Goal: Navigation & Orientation: Understand site structure

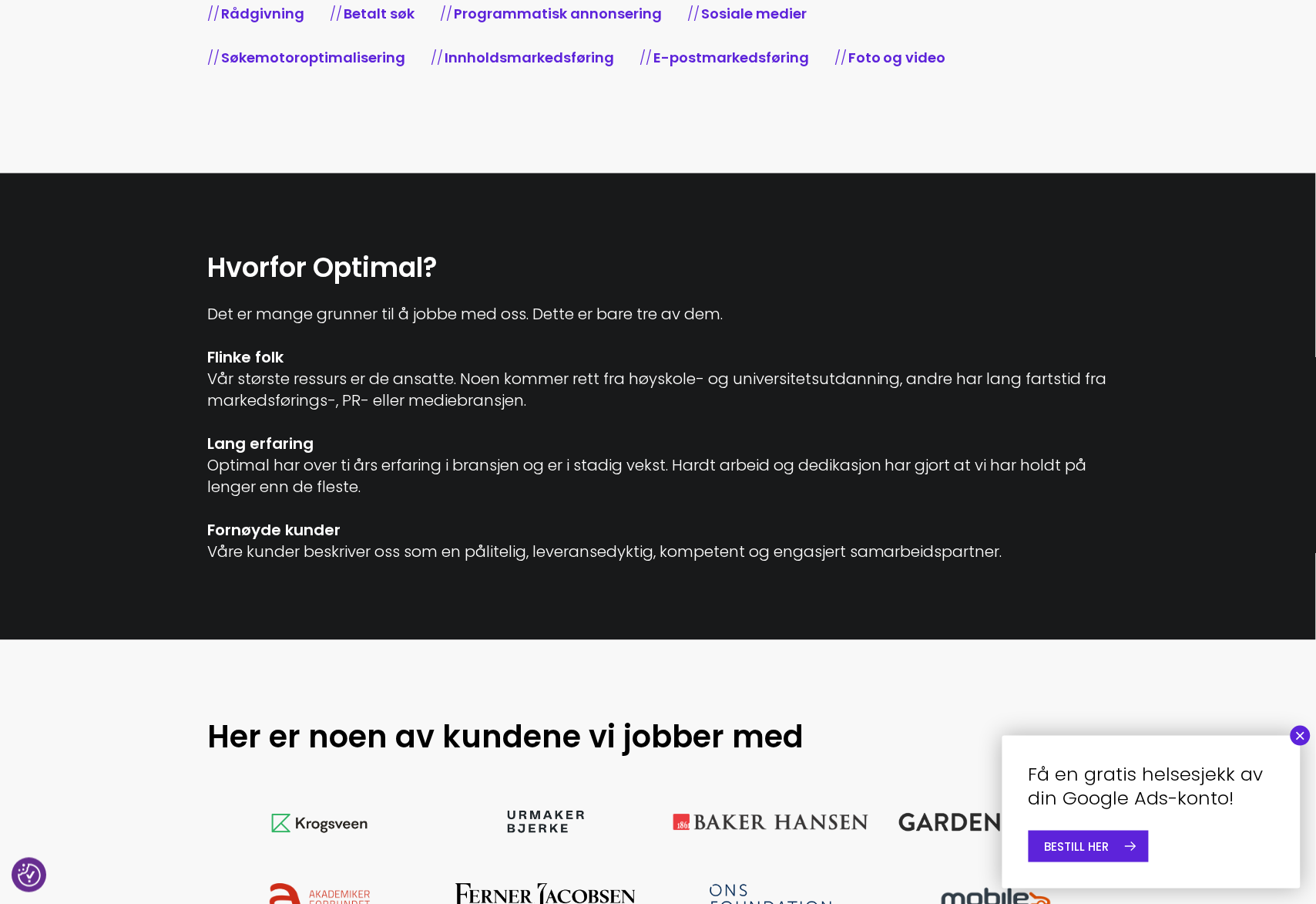
scroll to position [845, 0]
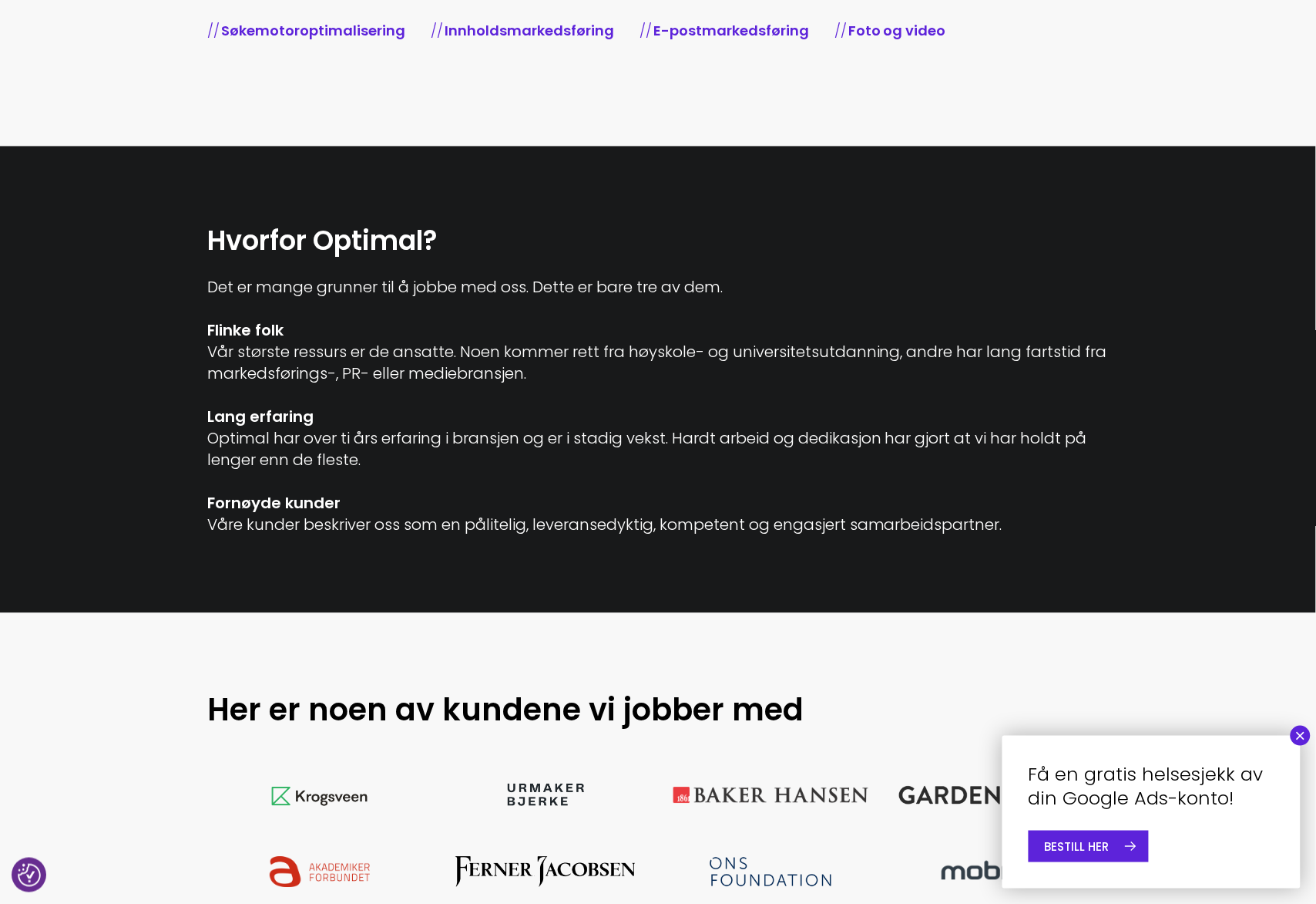
drag, startPoint x: 1073, startPoint y: 530, endPoint x: 198, endPoint y: 269, distance: 913.1
click at [198, 269] on div "Hvorfor Optimal? Det er mange grunner til å jobbe med oss. Dette er bare tre av…" at bounding box center [658, 380] width 925 height 313
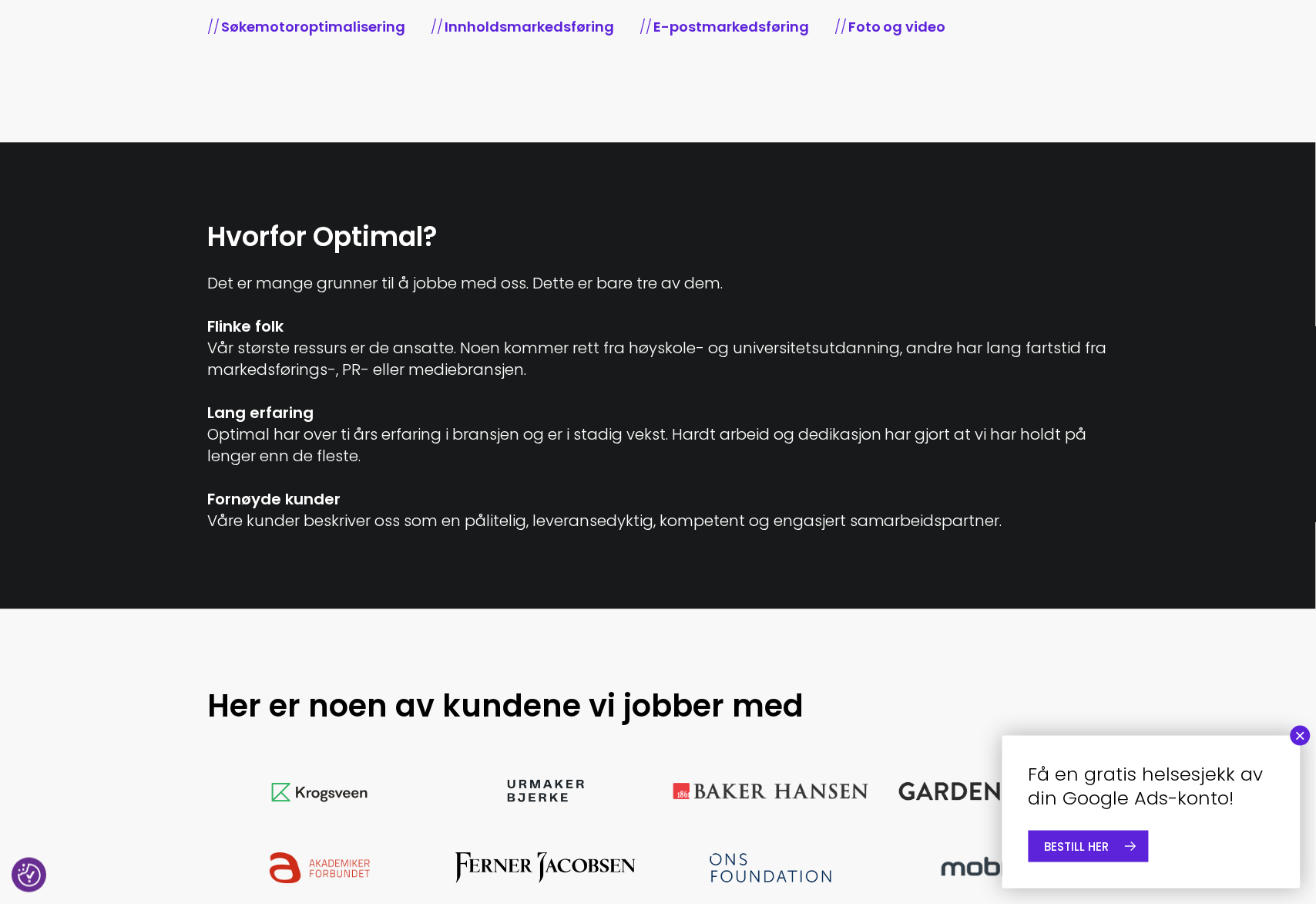
copy div "Det er mange grunner til å jobbe med oss. Dette er bare tre av dem. Flinke folk…"
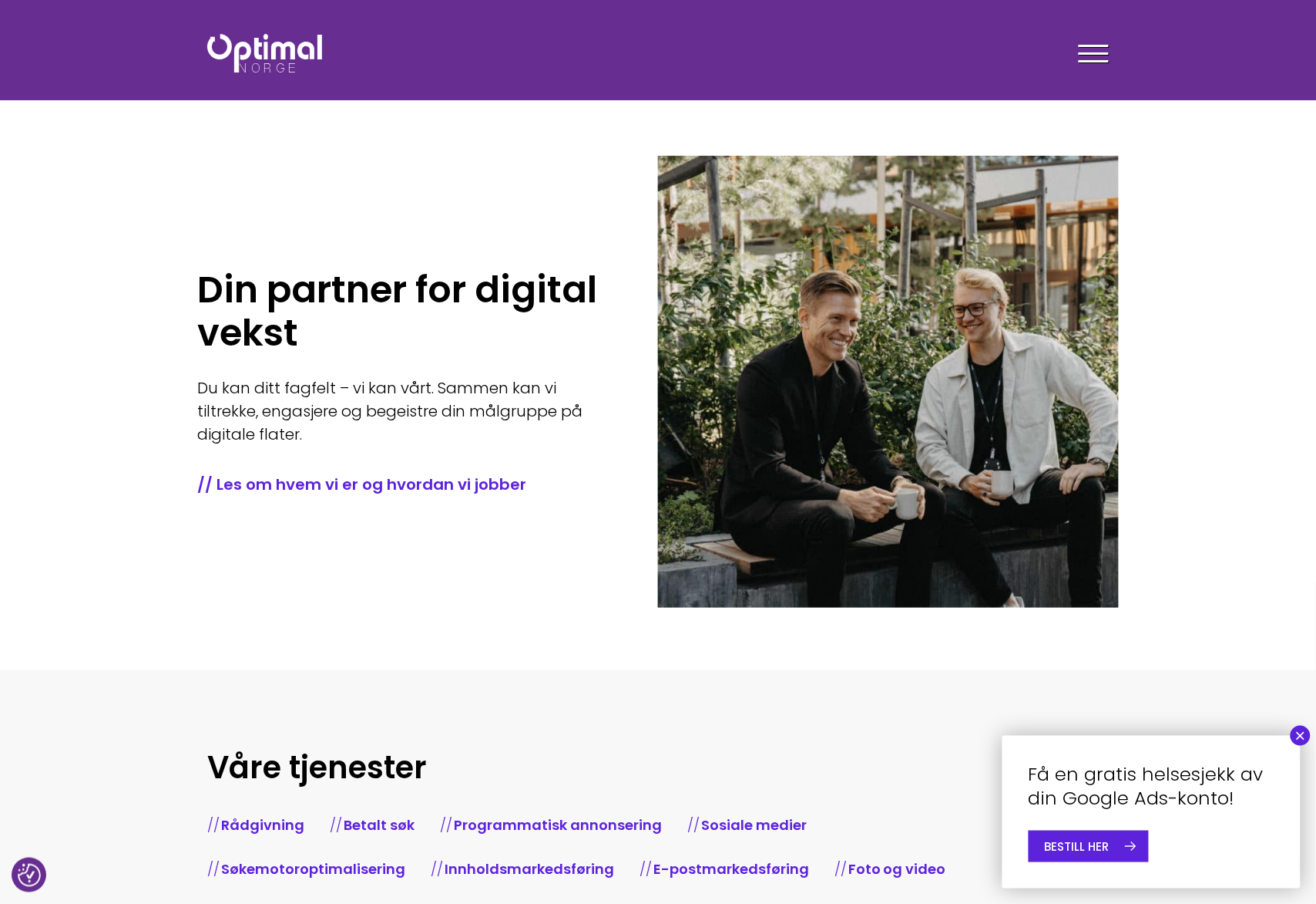
scroll to position [0, 0]
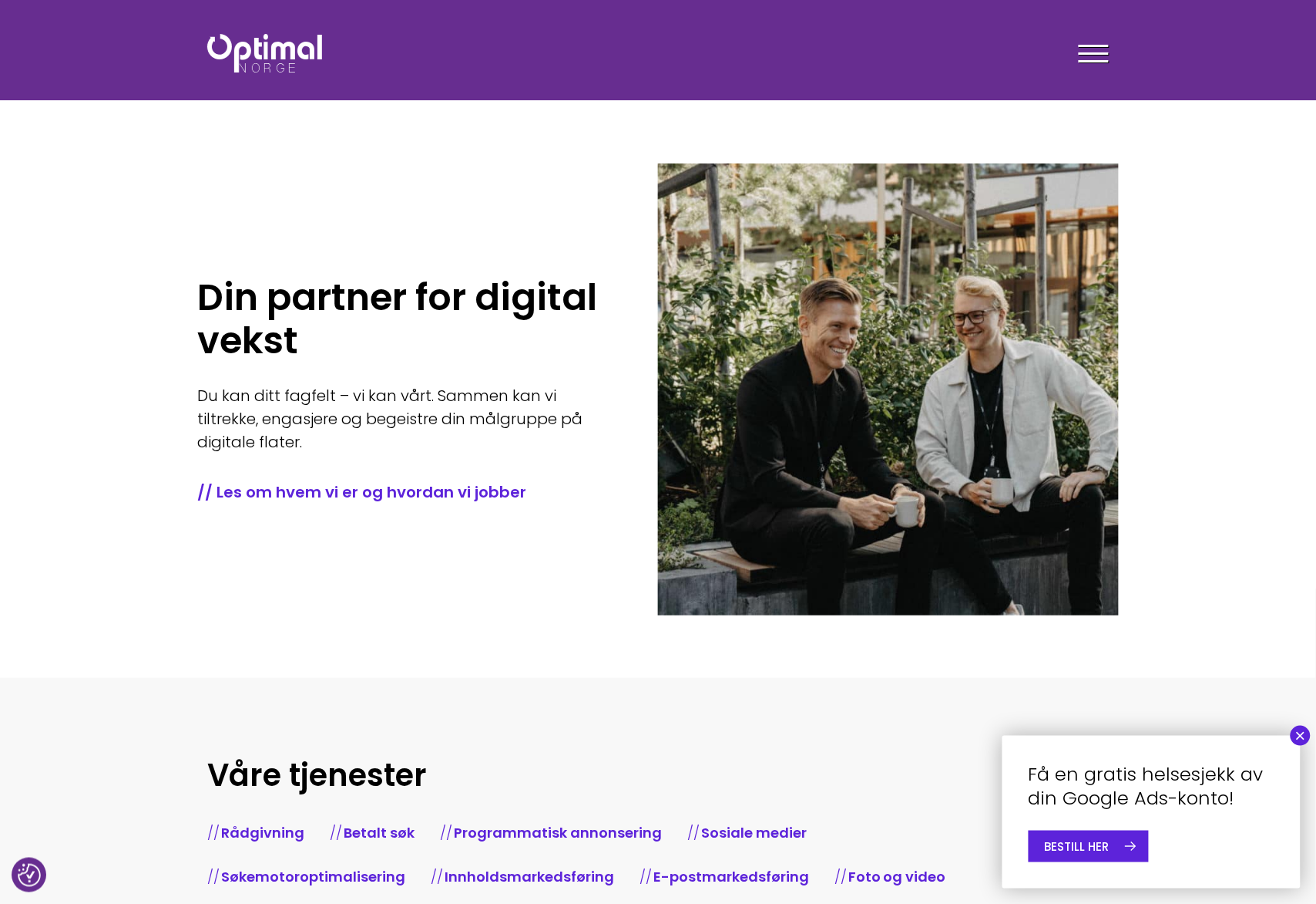
click at [1111, 44] on div "Tjenester Menneskene Om oss Kontakt oss Kundecaser Artikler Ledige stillinger F…" at bounding box center [889, 53] width 463 height 45
click at [1093, 57] on div at bounding box center [1093, 56] width 30 height 39
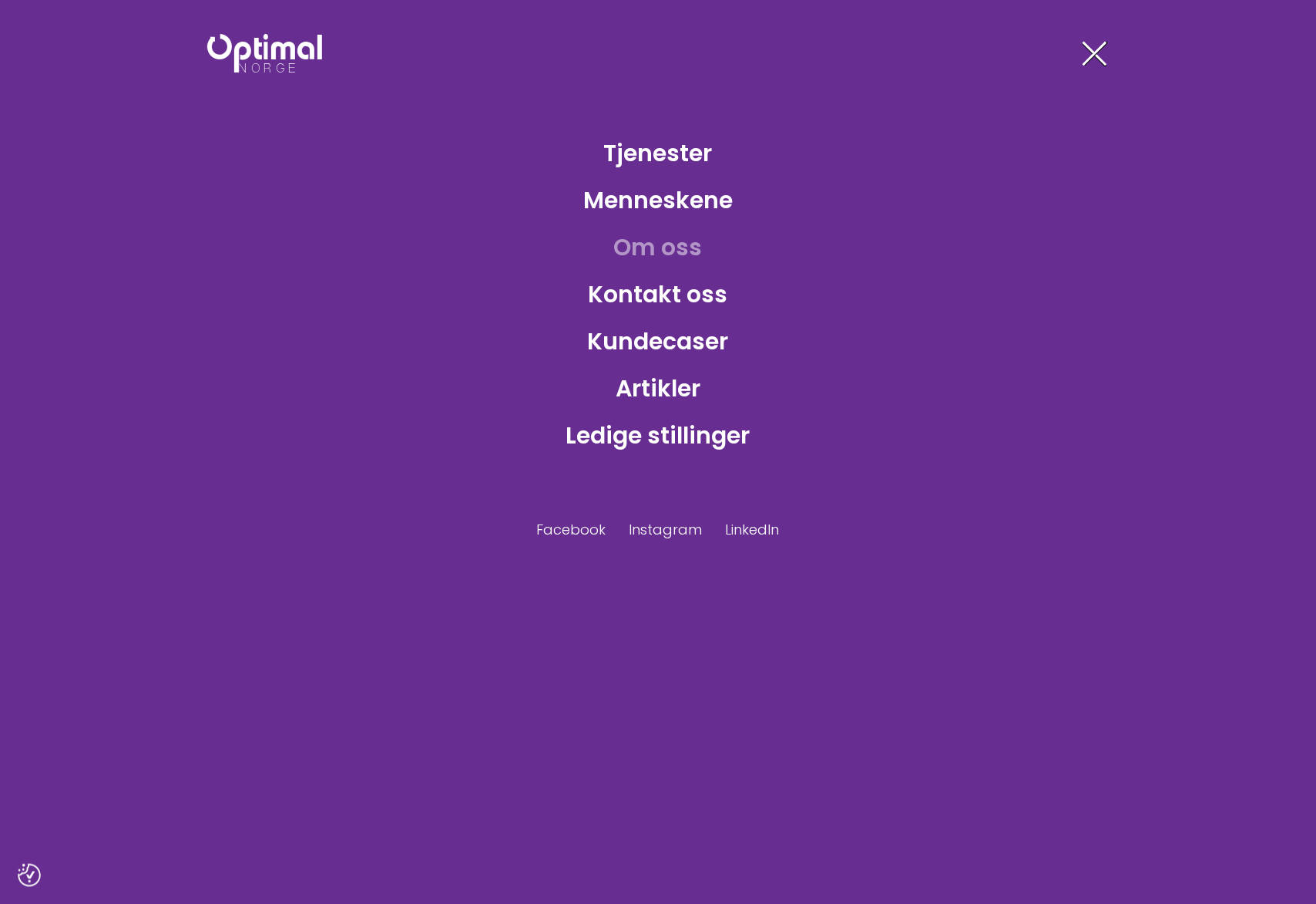
click at [685, 239] on link "Om oss" at bounding box center [659, 247] width 114 height 50
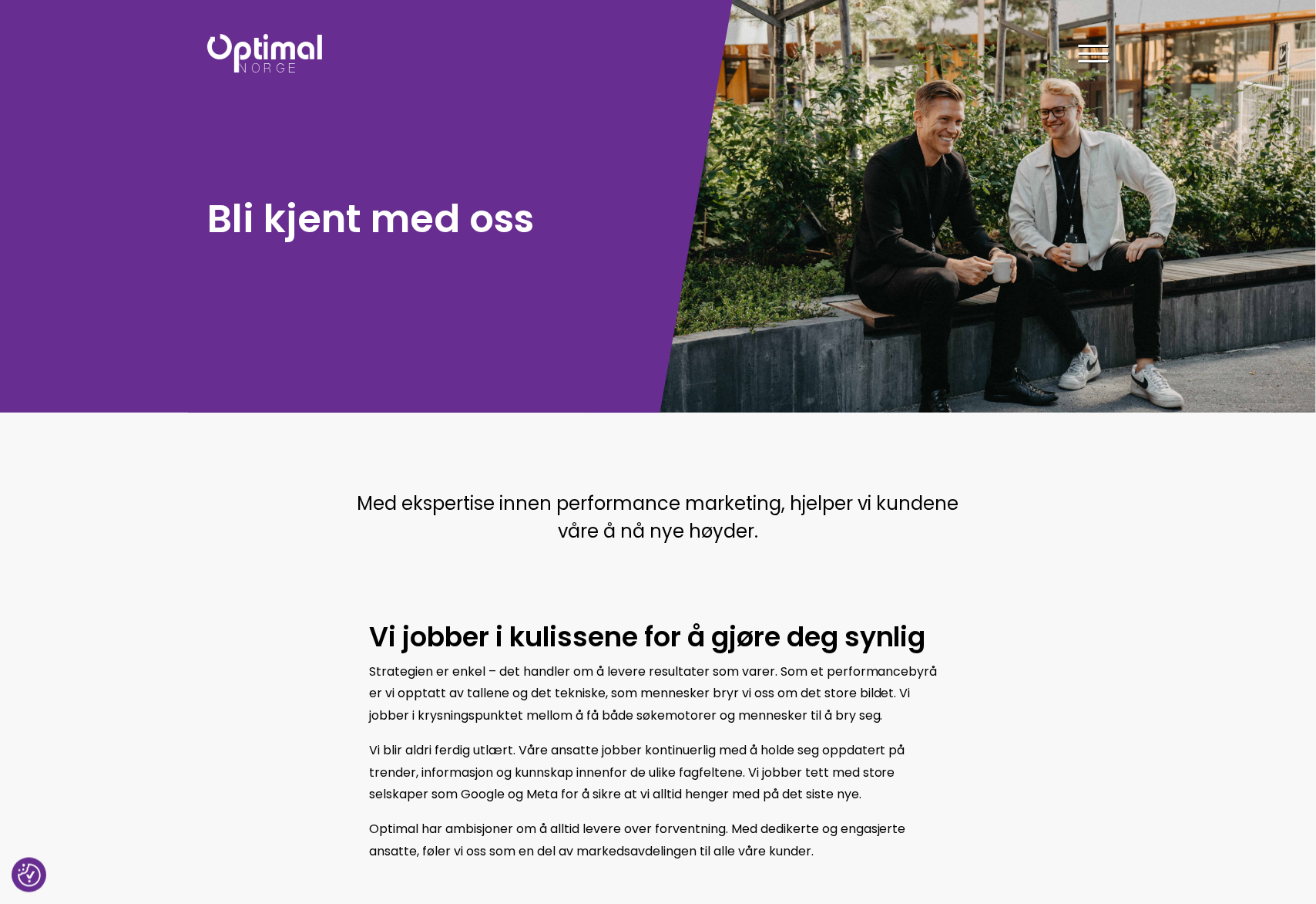
click at [1104, 39] on div at bounding box center [1093, 56] width 30 height 39
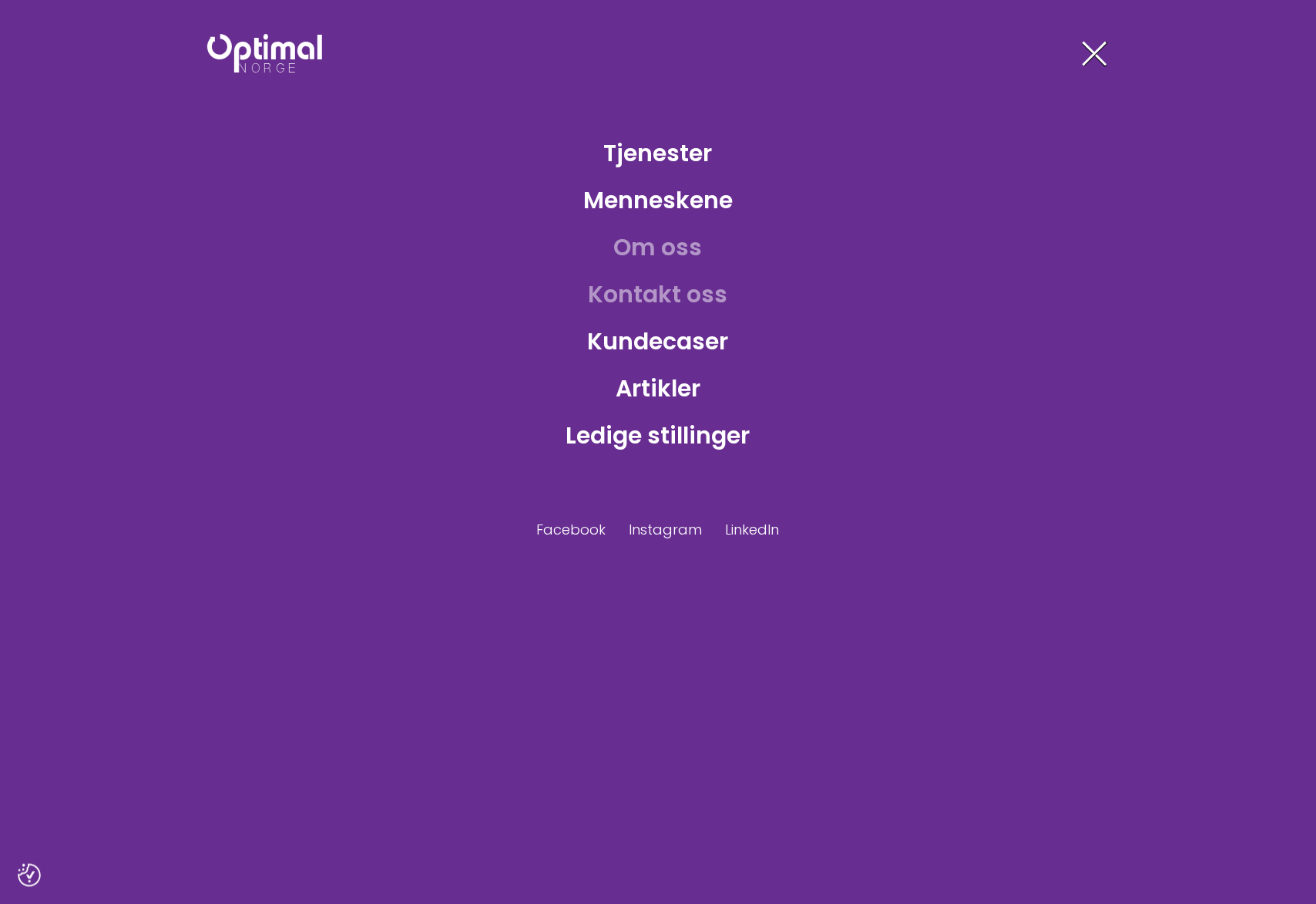
click at [668, 290] on link "Kontakt oss" at bounding box center [658, 293] width 164 height 50
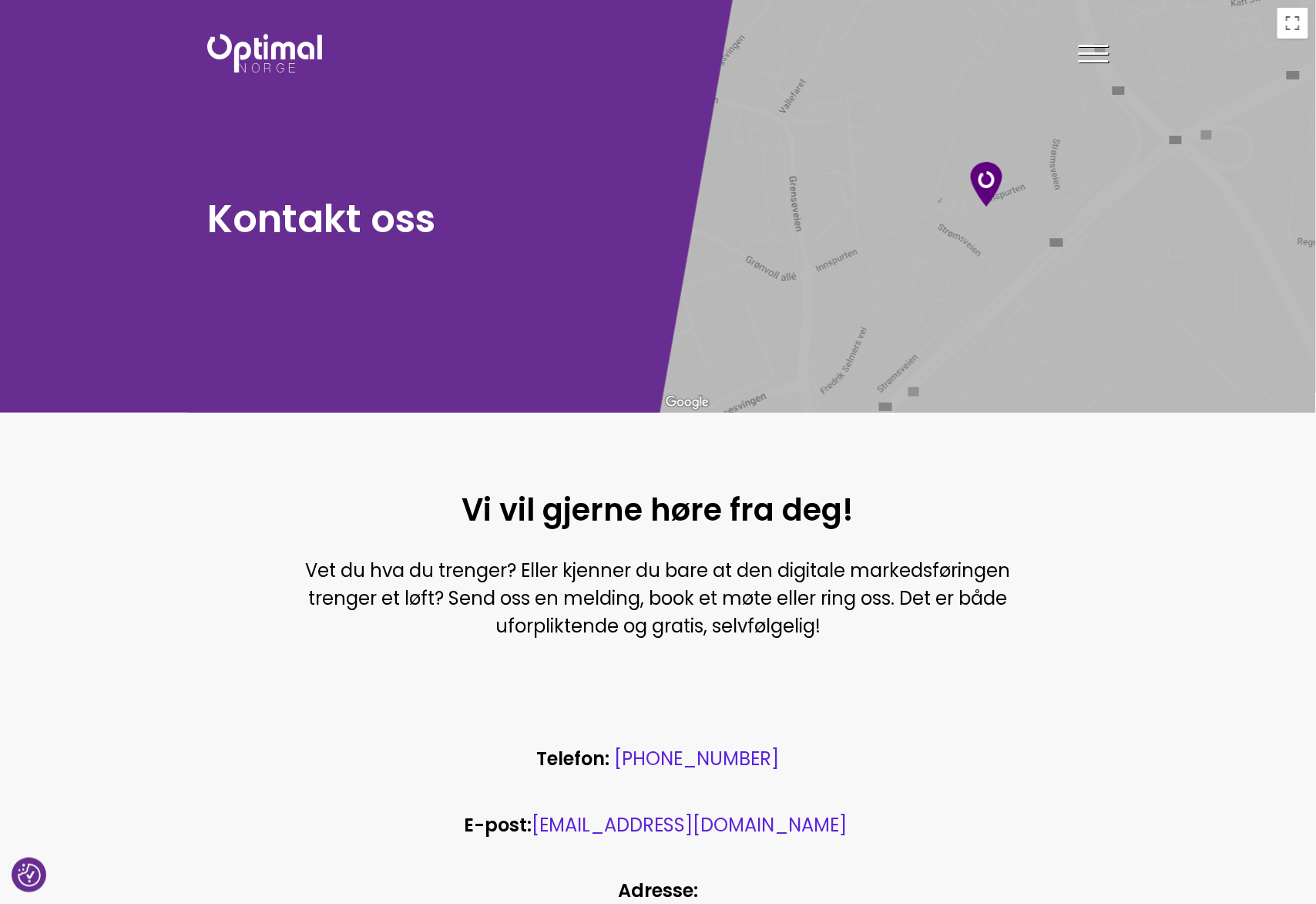
click at [1091, 52] on span at bounding box center [1093, 53] width 30 height 3
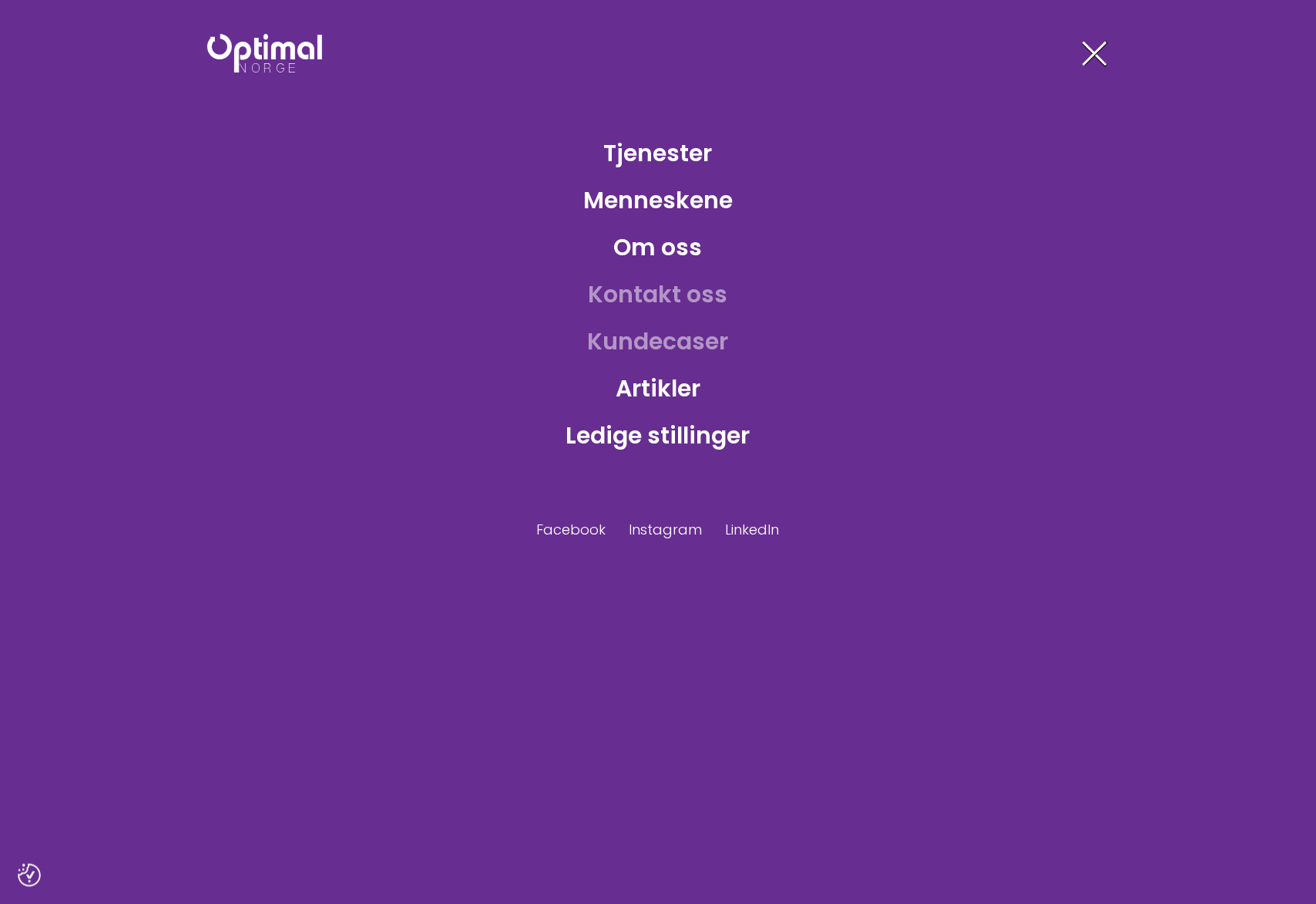
click at [666, 347] on link "Kundecaser" at bounding box center [658, 341] width 166 height 50
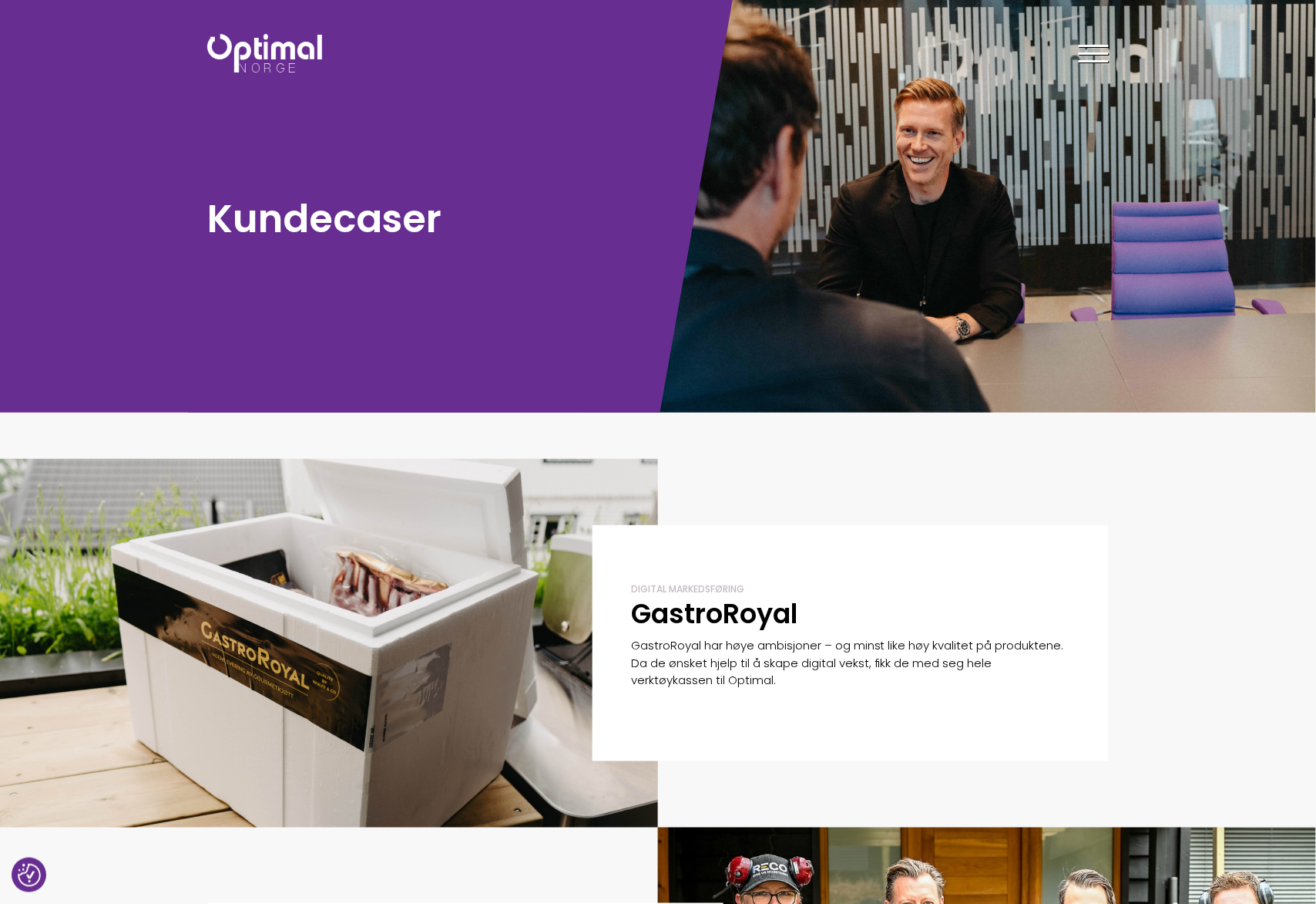
click at [1086, 45] on span at bounding box center [1093, 46] width 30 height 3
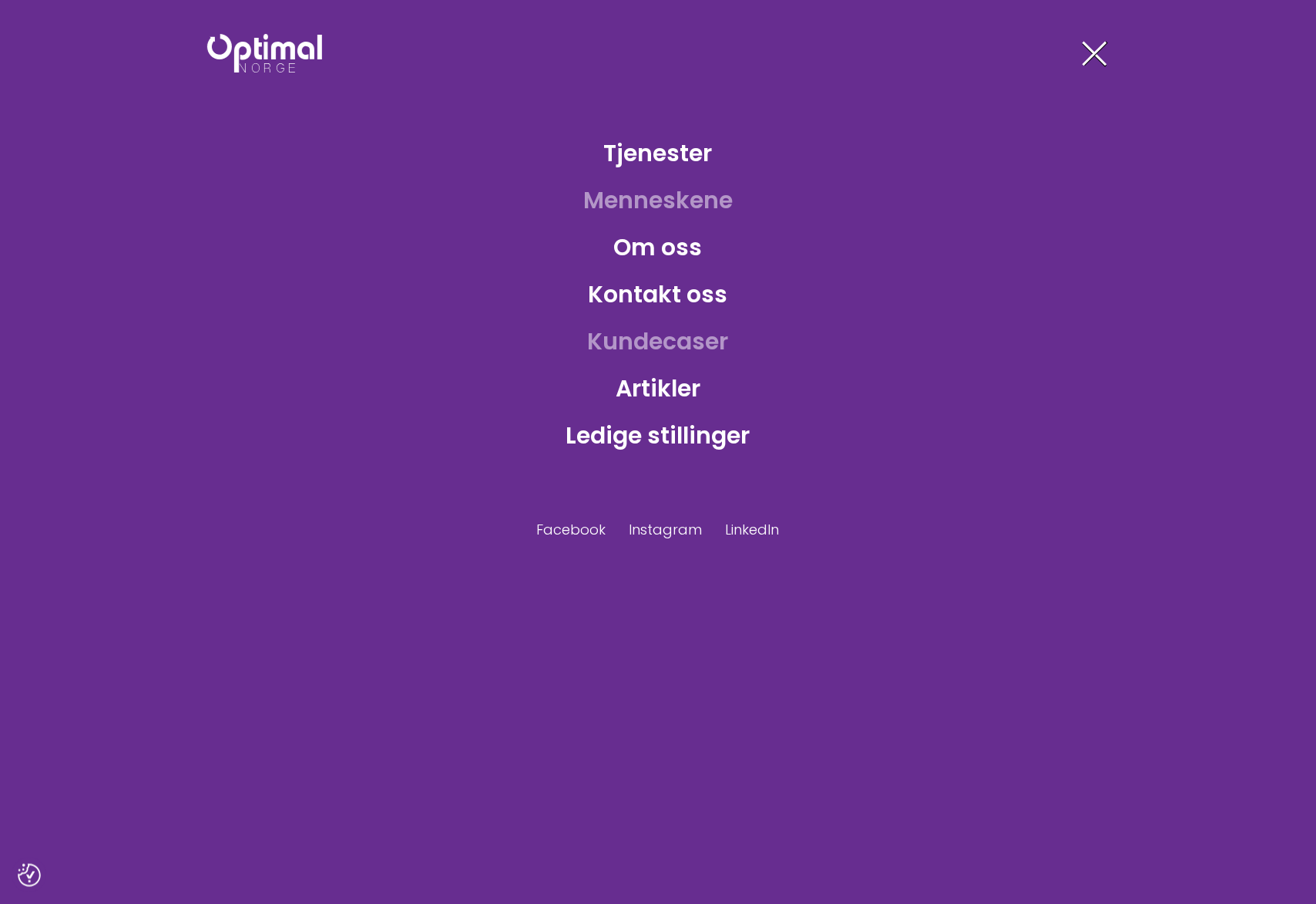
click at [682, 202] on link "Menneskene" at bounding box center [658, 200] width 174 height 50
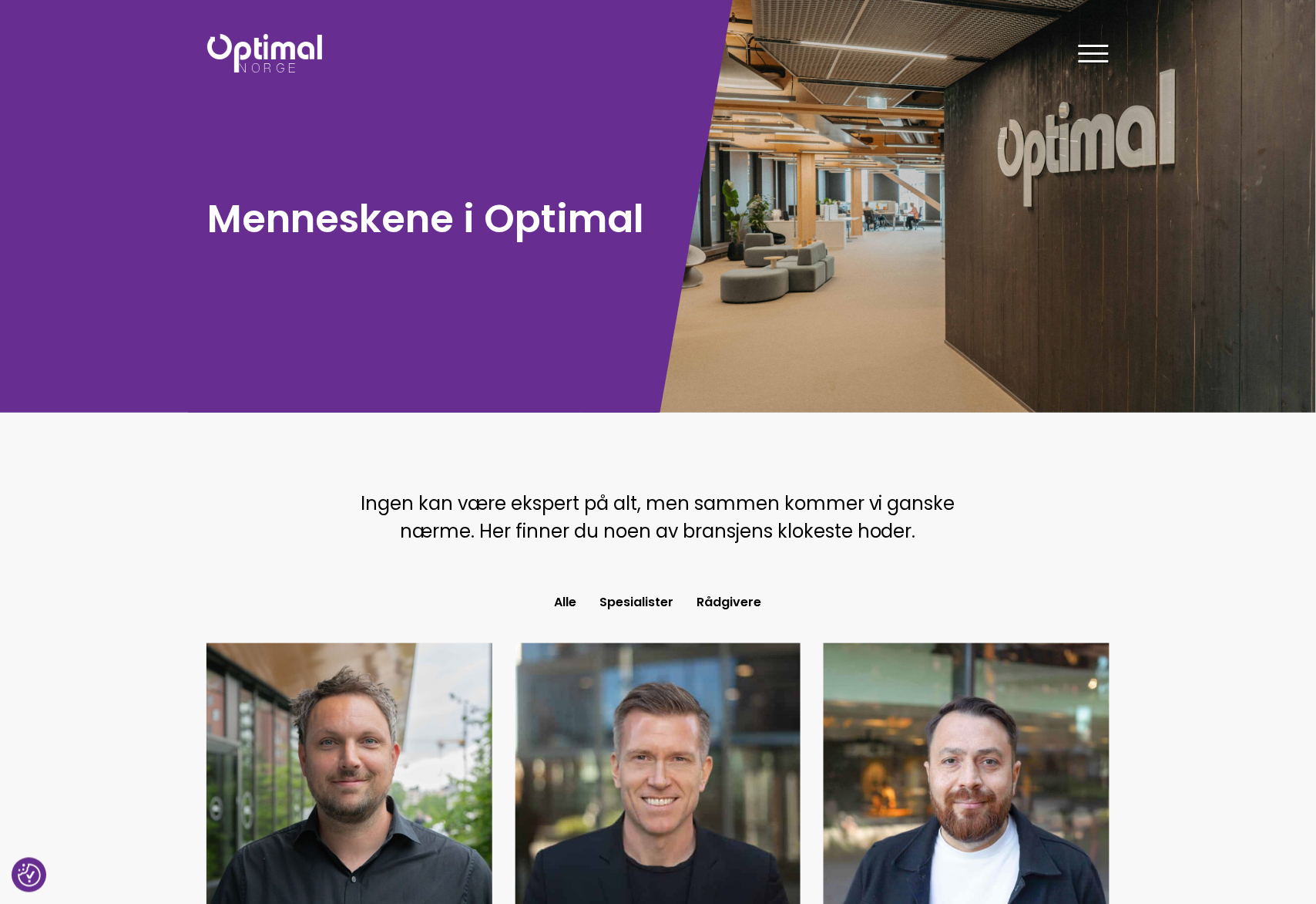
click at [941, 167] on div at bounding box center [987, 206] width 658 height 413
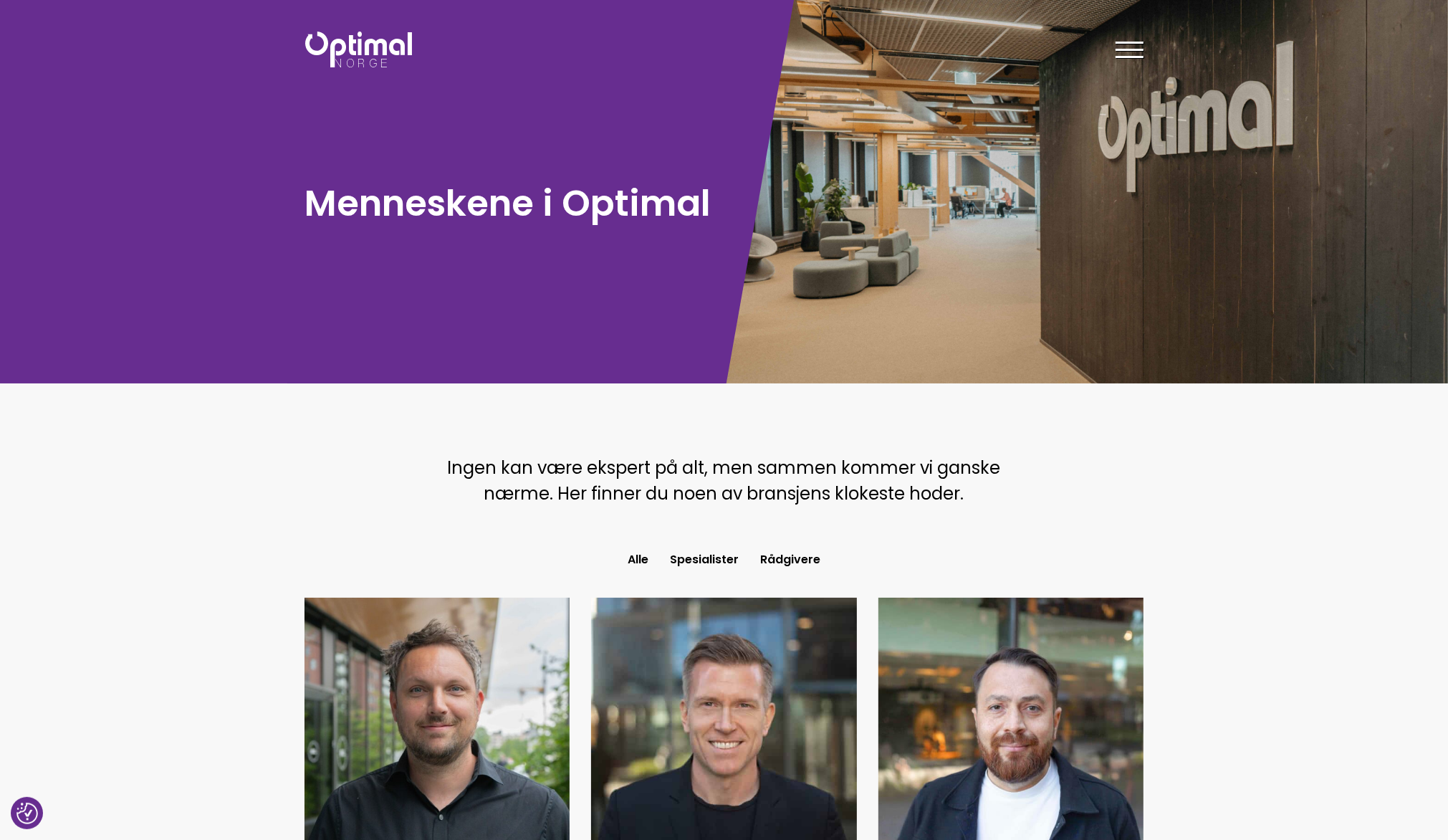
click at [1131, 60] on div at bounding box center [1129, 52] width 28 height 36
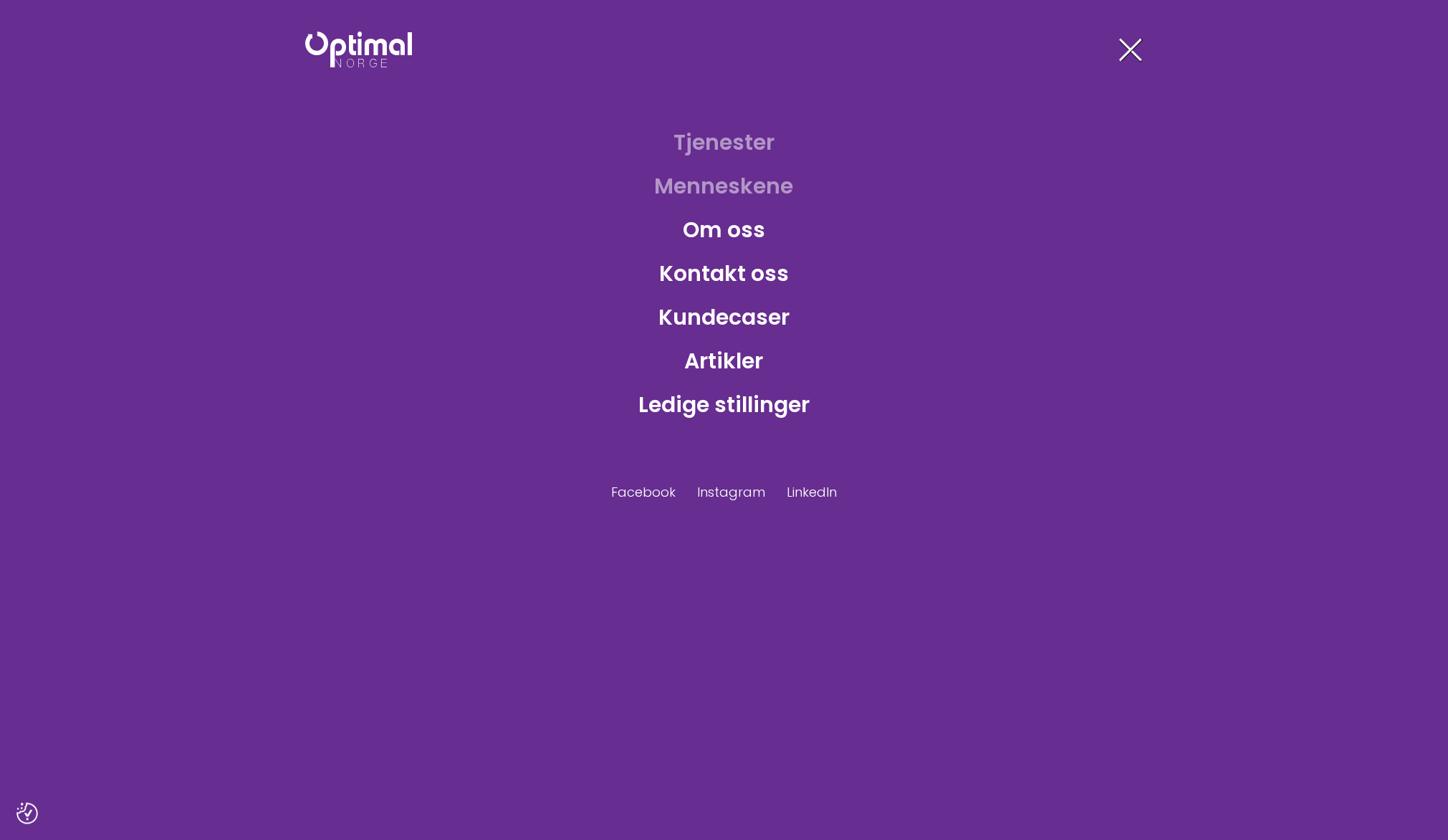
click at [728, 136] on link "Tjenester" at bounding box center [724, 142] width 124 height 47
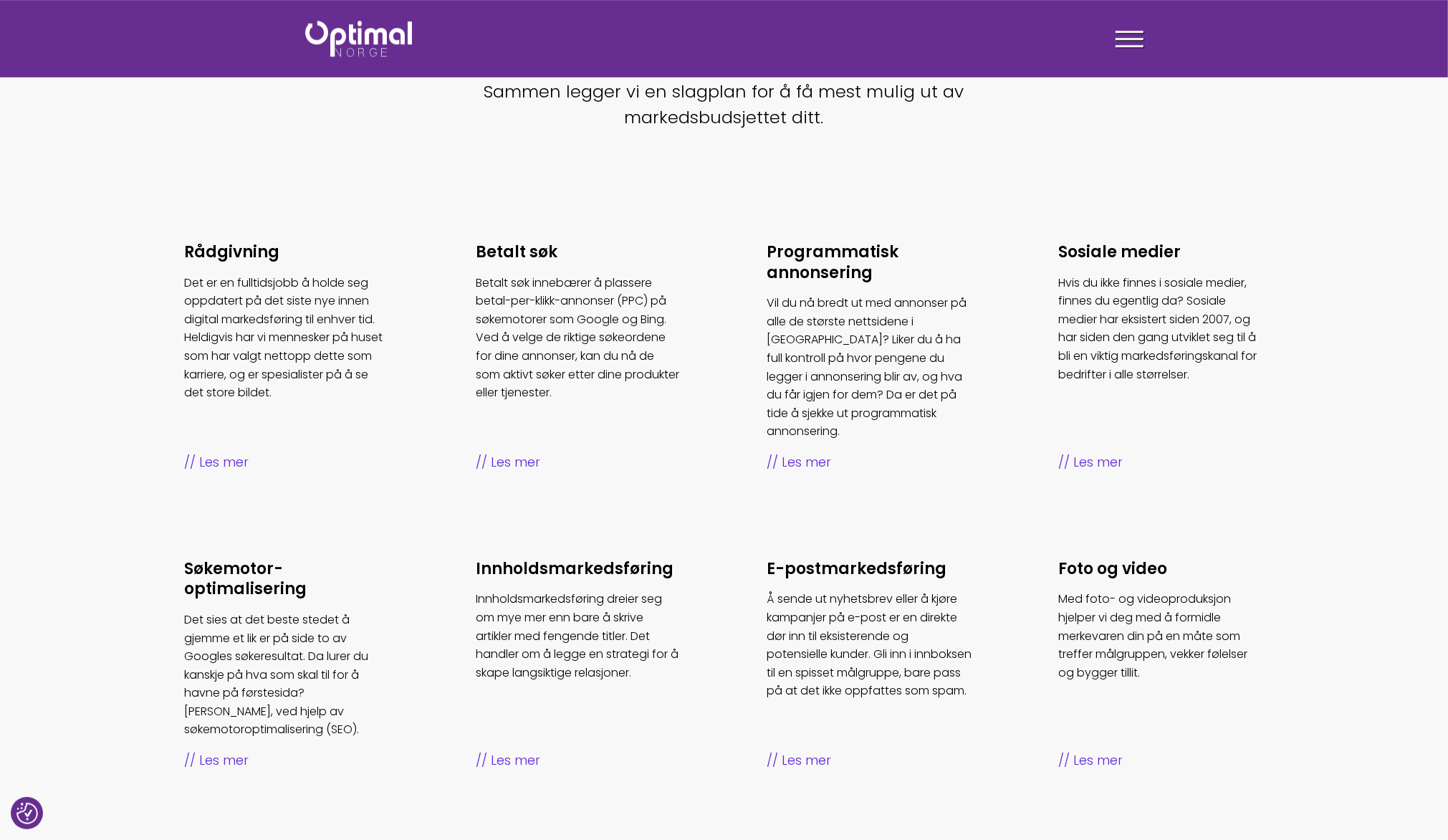
scroll to position [392, 0]
